Goal: Information Seeking & Learning: Understand process/instructions

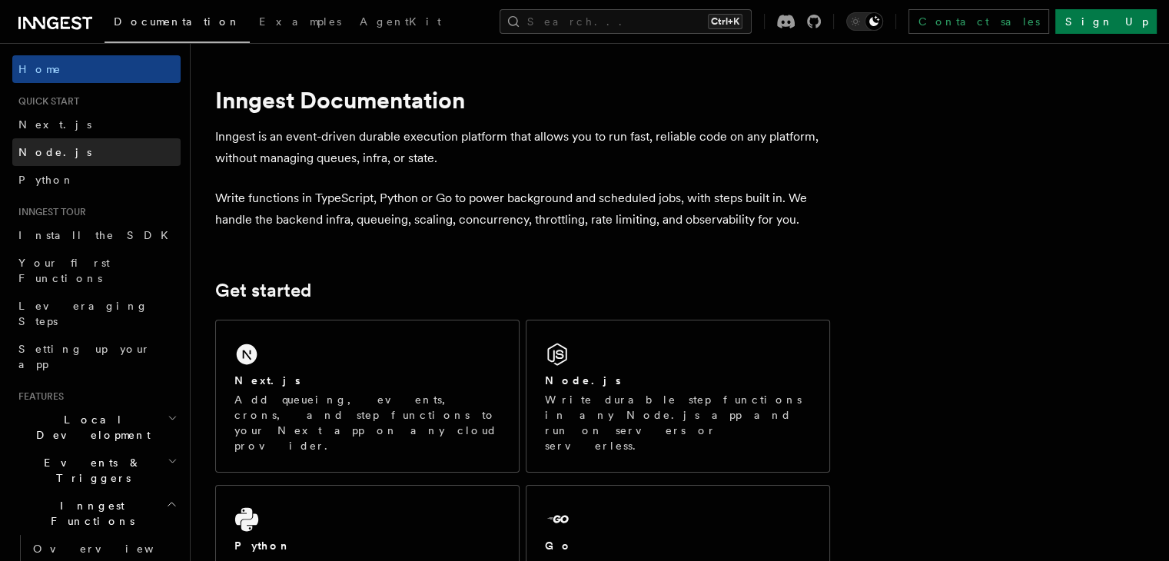
click at [68, 152] on link "Node.js" at bounding box center [96, 152] width 168 height 28
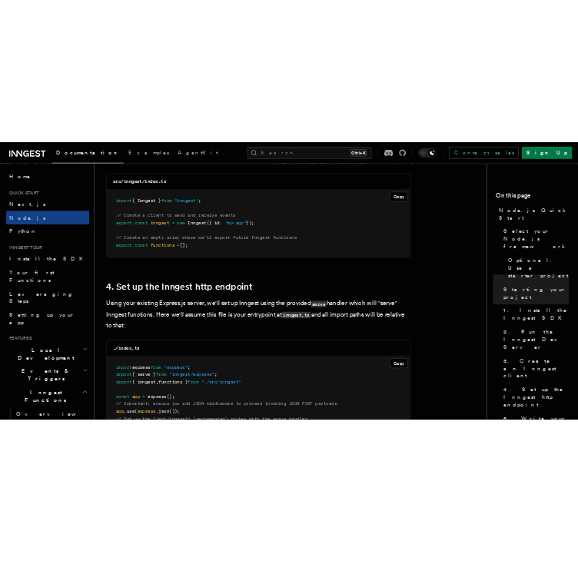
scroll to position [2121, 0]
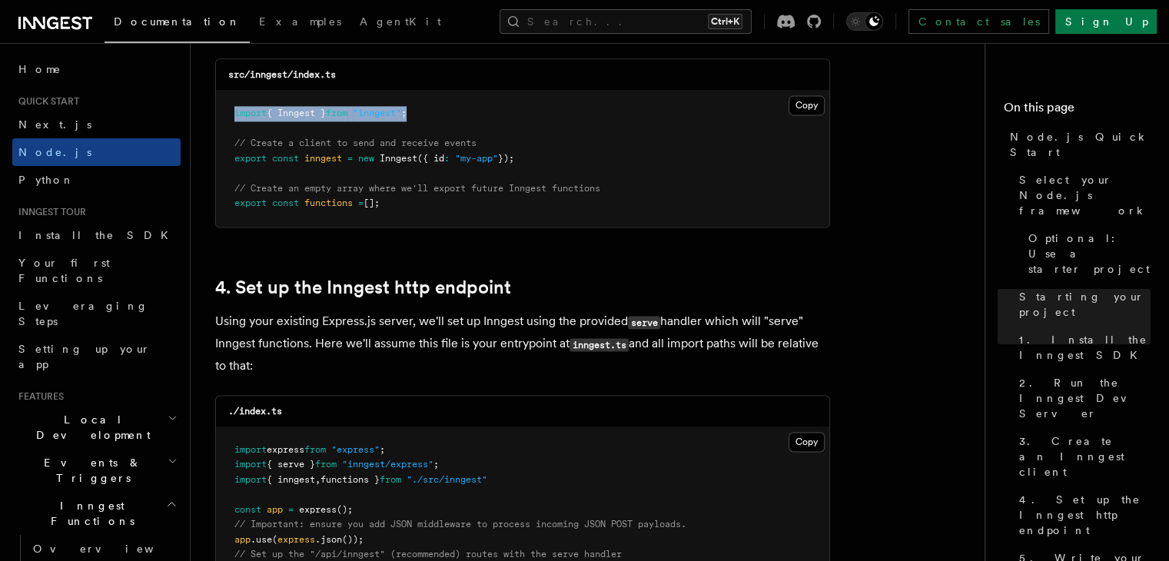
drag, startPoint x: 450, startPoint y: 105, endPoint x: 222, endPoint y: 102, distance: 227.6
click at [222, 102] on pre "import { Inngest } from "inngest" ; // Create a client to send and receive even…" at bounding box center [522, 159] width 613 height 136
copy span "import { Inngest } from "inngest" ;"
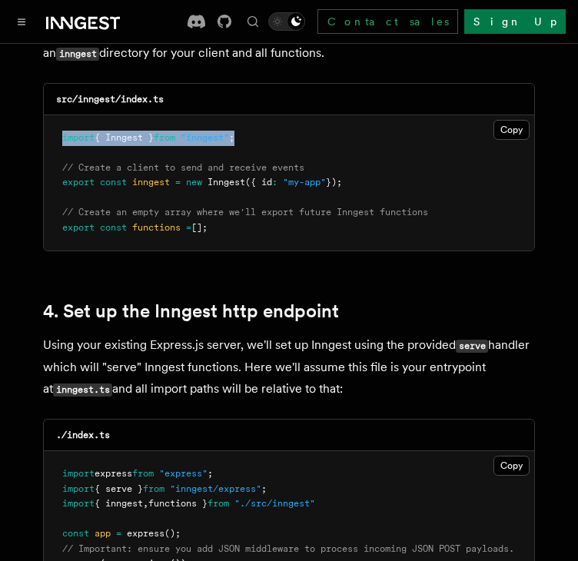
drag, startPoint x: 361, startPoint y: 158, endPoint x: 49, endPoint y: 161, distance: 311.4
click at [49, 161] on pre "import { Inngest } from "inngest" ; // Create a client to send and receive even…" at bounding box center [289, 183] width 490 height 136
copy span "export const inngest = new Inngest ({ id : "my-app" });"
drag, startPoint x: 229, startPoint y: 210, endPoint x: 57, endPoint y: 198, distance: 172.6
click at [57, 198] on pre "import { Inngest } from "inngest" ; // Create a client to send and receive even…" at bounding box center [289, 183] width 490 height 136
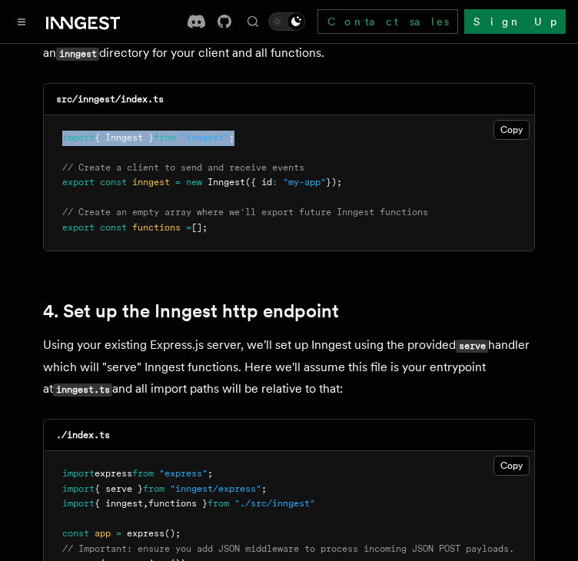
copy code "// Create an empty array where we'll export future Inngest functions export con…"
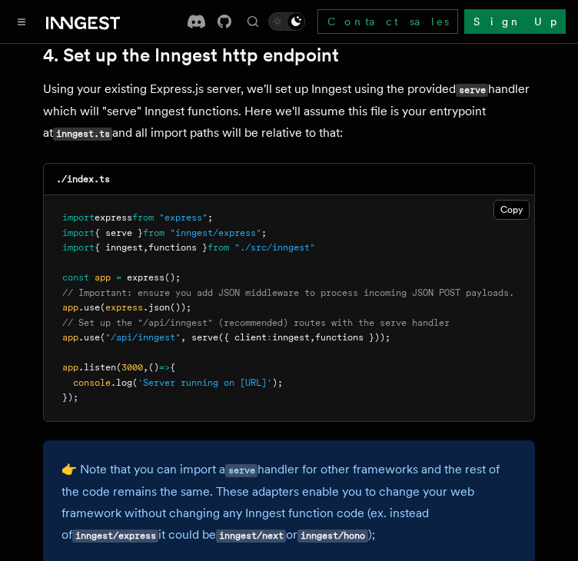
scroll to position [2398, 0]
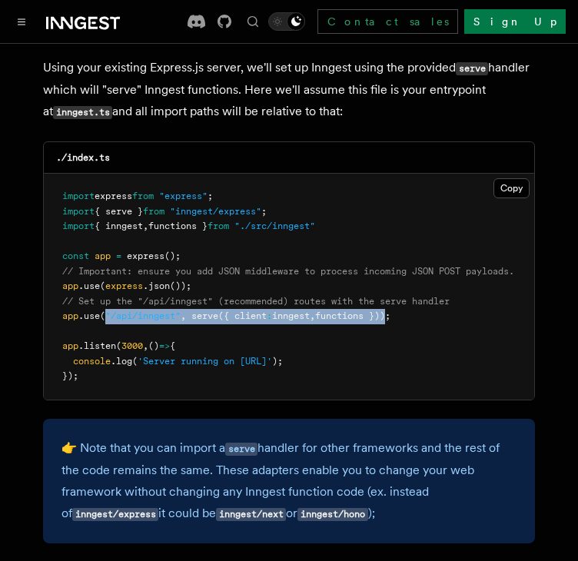
drag, startPoint x: 105, startPoint y: 296, endPoint x: 400, endPoint y: 298, distance: 295.2
click at [391, 311] on span "app .use ( "/api/inngest" , serve ({ client : inngest , functions }));" at bounding box center [226, 316] width 328 height 11
copy span ""/api/inngest" , serve ({ client : inngest , functions })"
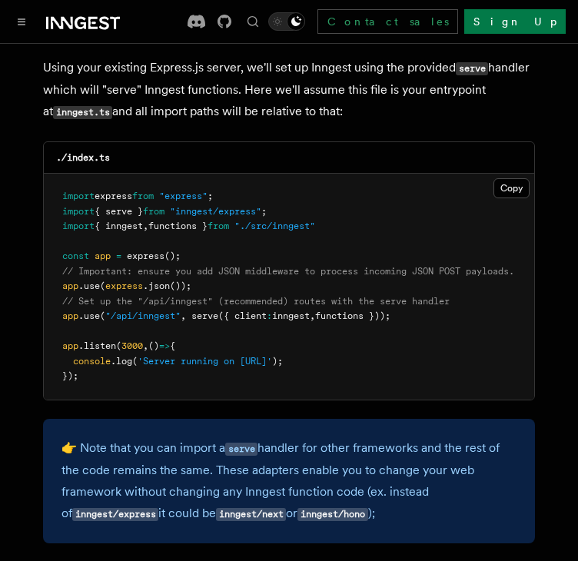
click at [311, 266] on pre "import express from "express" ; import { serve } from "inngest/express" ; impor…" at bounding box center [289, 287] width 490 height 226
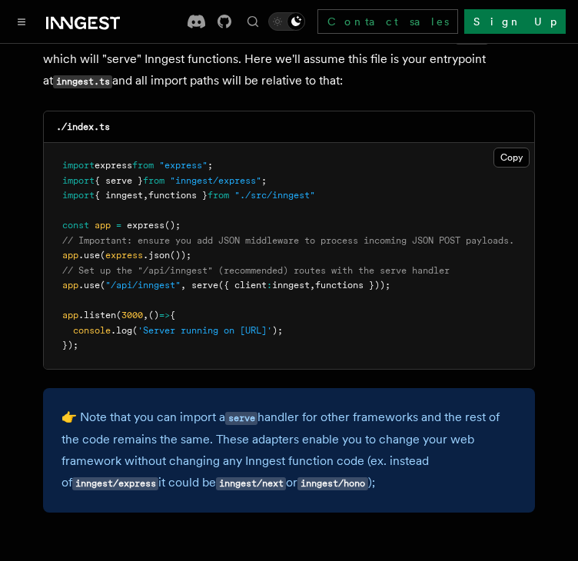
scroll to position [2478, 0]
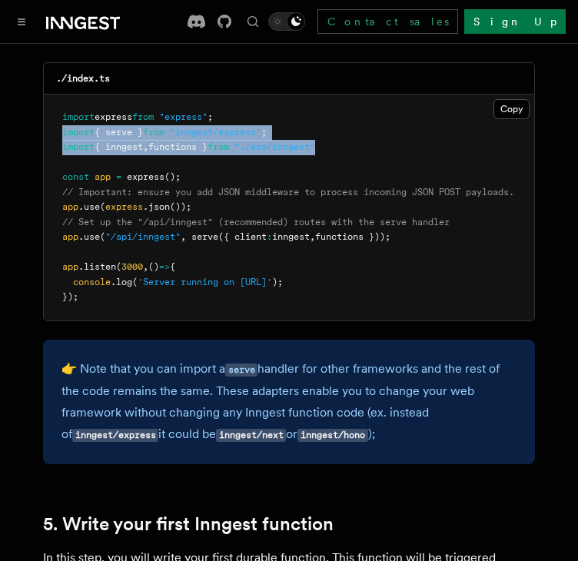
drag, startPoint x: 338, startPoint y: 130, endPoint x: 32, endPoint y: 120, distance: 306.9
copy code "import { serve } from "inngest/express" ; import { inngest , functions } from "…"
